Goal: Find specific page/section: Find specific page/section

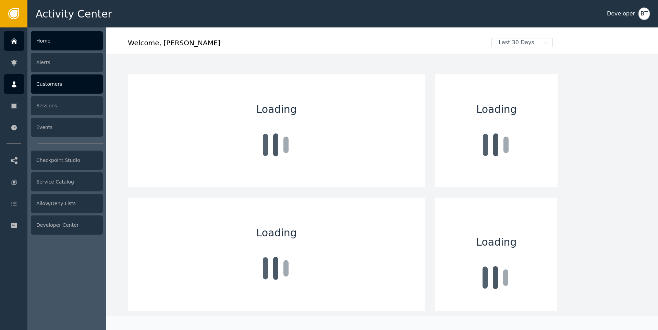
click at [57, 90] on div "Customers" at bounding box center [67, 83] width 72 height 19
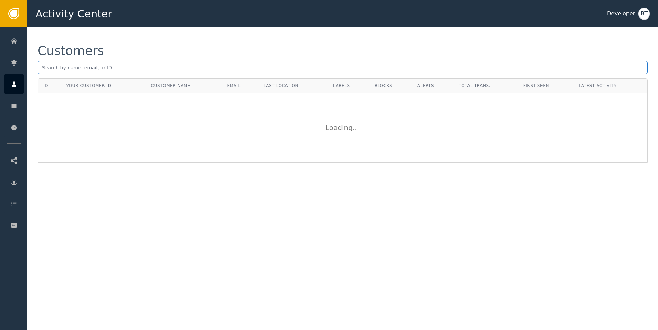
click at [85, 68] on input "text" at bounding box center [343, 67] width 610 height 13
type input "[PERSON_NAME][EMAIL_ADDRESS]"
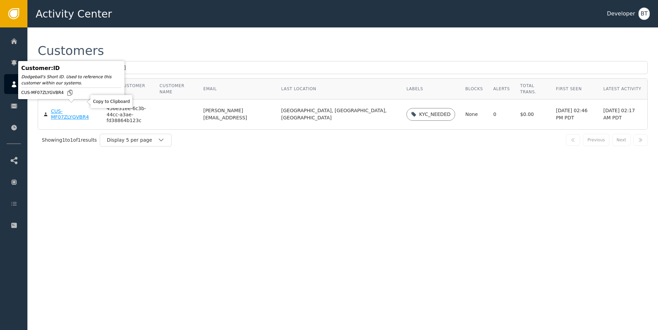
click at [85, 27] on body "Activity Center Developer BT Home Alerts Customers Sessions Events Checkpoint S…" at bounding box center [329, 13] width 658 height 27
click at [80, 103] on td "CUS-MF07ZLYGVBR4" at bounding box center [69, 114] width 63 height 30
click at [80, 108] on div "CUS-MF07ZLYGVBR4" at bounding box center [73, 114] width 45 height 12
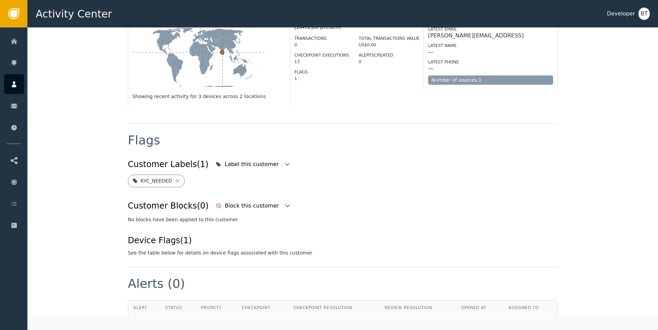
scroll to position [194, 0]
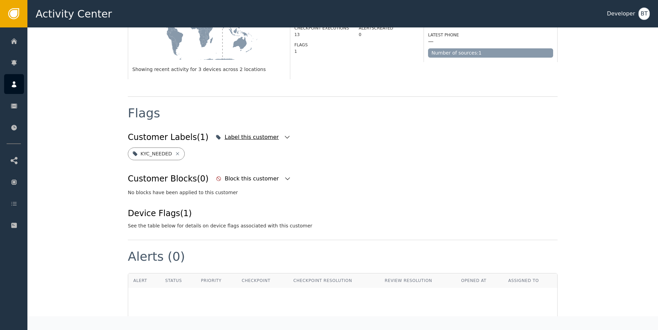
click at [284, 134] on icon "button" at bounding box center [287, 137] width 7 height 7
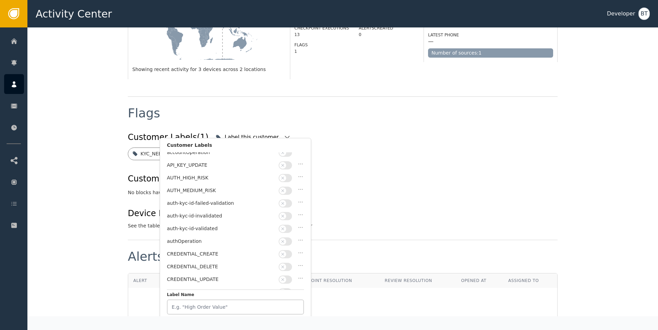
scroll to position [0, 0]
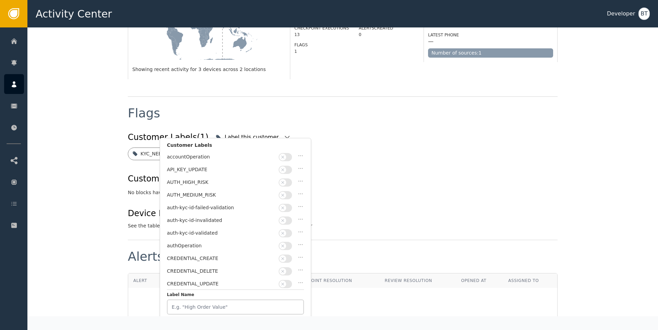
click at [446, 173] on div "Customer Blocks (0) Block this customer" at bounding box center [343, 178] width 430 height 15
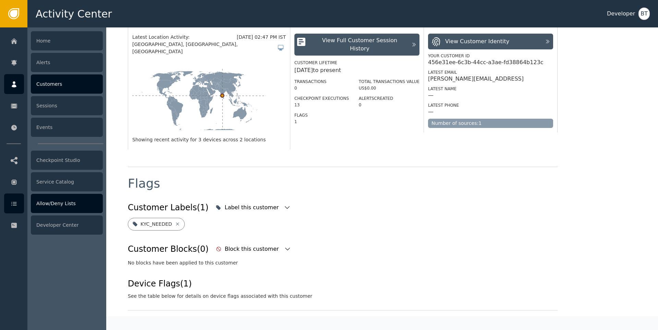
scroll to position [127, 0]
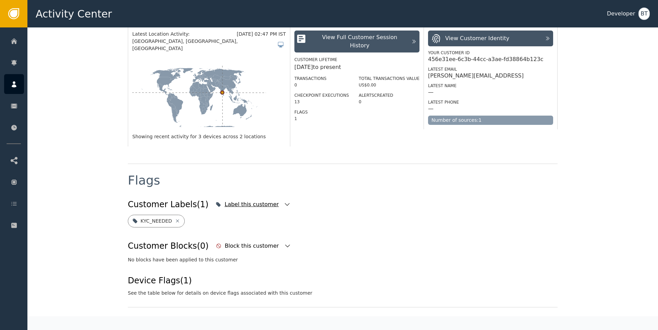
click at [284, 201] on icon "button" at bounding box center [287, 204] width 7 height 7
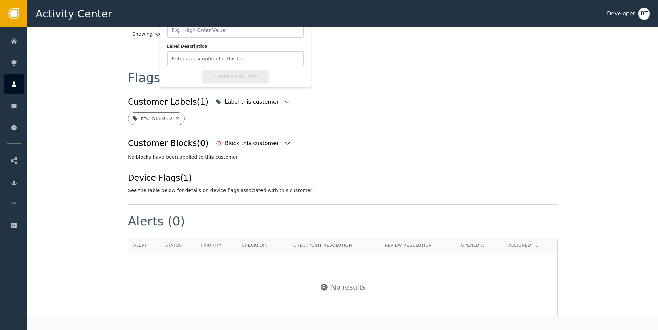
scroll to position [0, 0]
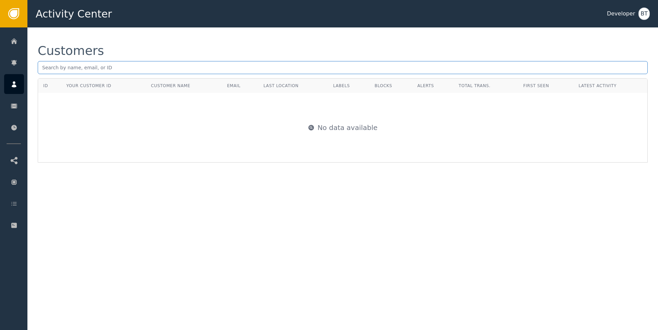
click at [161, 63] on input "text" at bounding box center [343, 67] width 610 height 13
paste input "[PERSON_NAME][EMAIL_ADDRESS][PERSON_NAME][PERSON_NAME][DOMAIN_NAME]"
type input "[PERSON_NAME][EMAIL_ADDRESS][PERSON_NAME][PERSON_NAME][DOMAIN_NAME]"
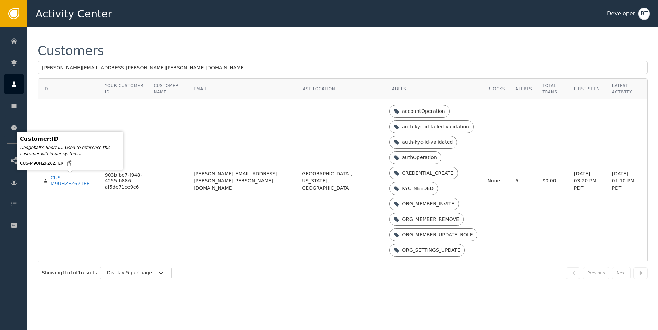
click at [70, 183] on div "CUS-M9UHZFZ6ZTER" at bounding box center [73, 181] width 44 height 12
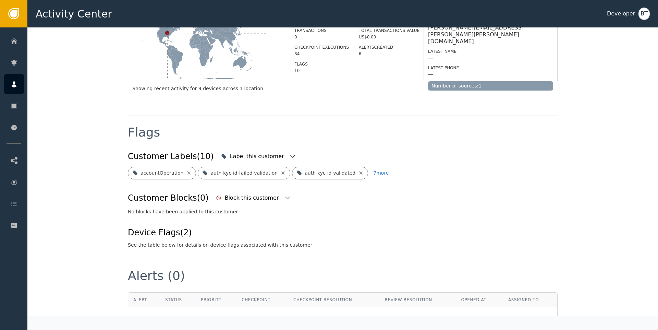
scroll to position [172, 0]
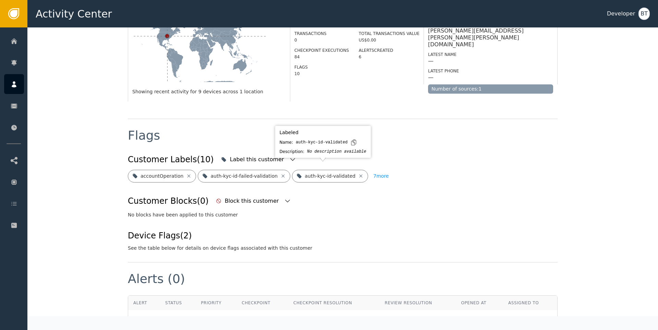
click at [373, 170] on button "7 more" at bounding box center [380, 176] width 15 height 13
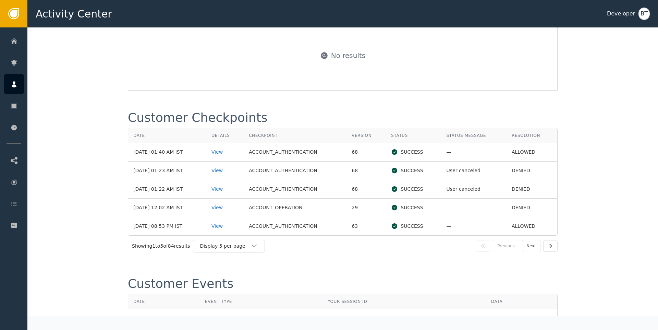
scroll to position [907, 0]
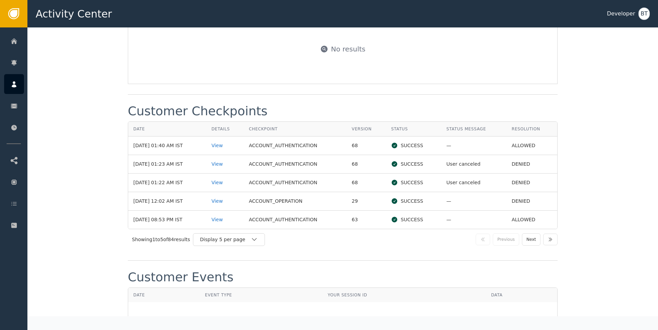
click at [311, 182] on td "ACCOUNT_AUTHENTICATION" at bounding box center [295, 183] width 103 height 19
click at [228, 200] on div "View" at bounding box center [225, 201] width 27 height 7
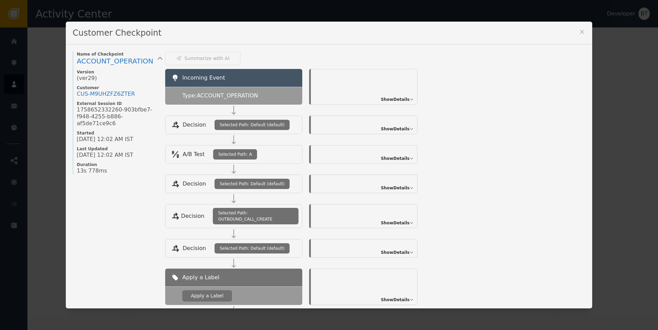
scroll to position [86, 0]
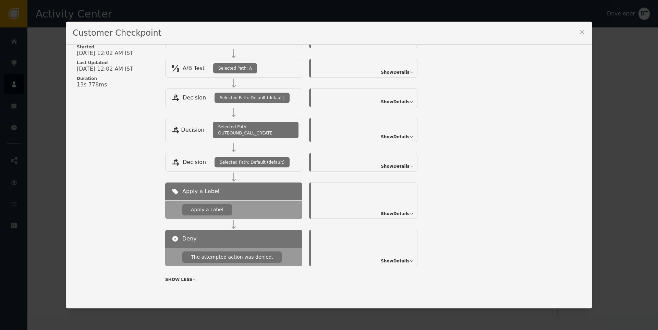
click at [390, 211] on span "Show Details" at bounding box center [395, 214] width 29 height 6
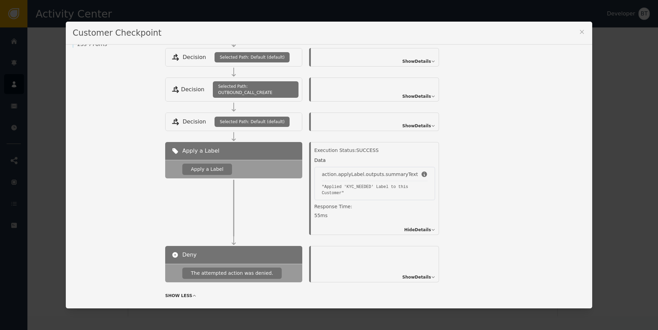
scroll to position [131, 0]
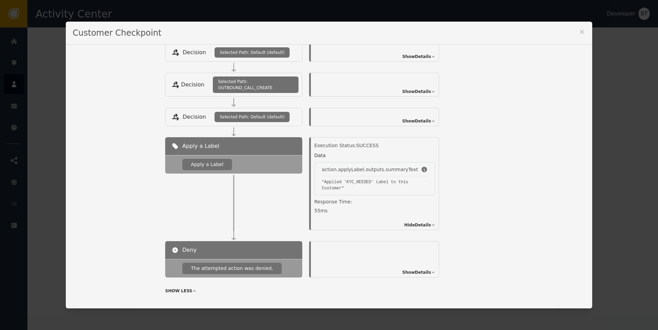
click at [407, 272] on span "Show Details" at bounding box center [417, 272] width 29 height 6
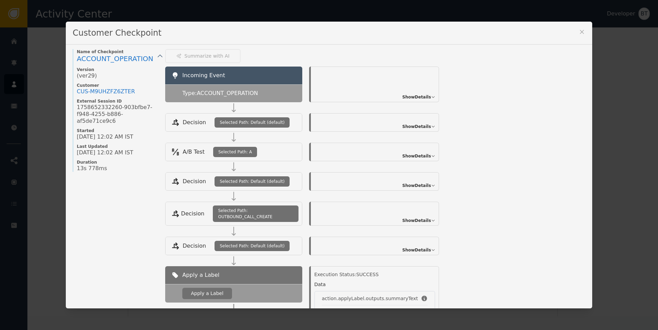
scroll to position [0, 0]
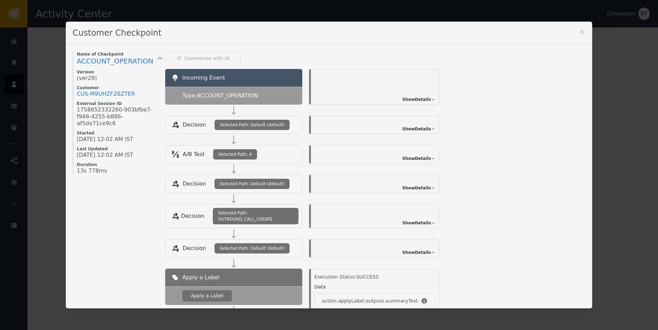
click at [582, 31] on icon at bounding box center [582, 31] width 7 height 7
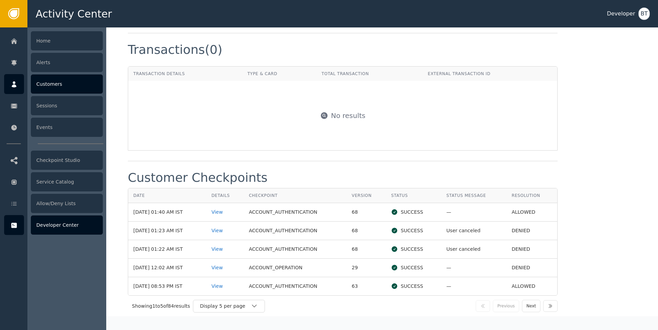
scroll to position [854, 0]
